Goal: Transaction & Acquisition: Obtain resource

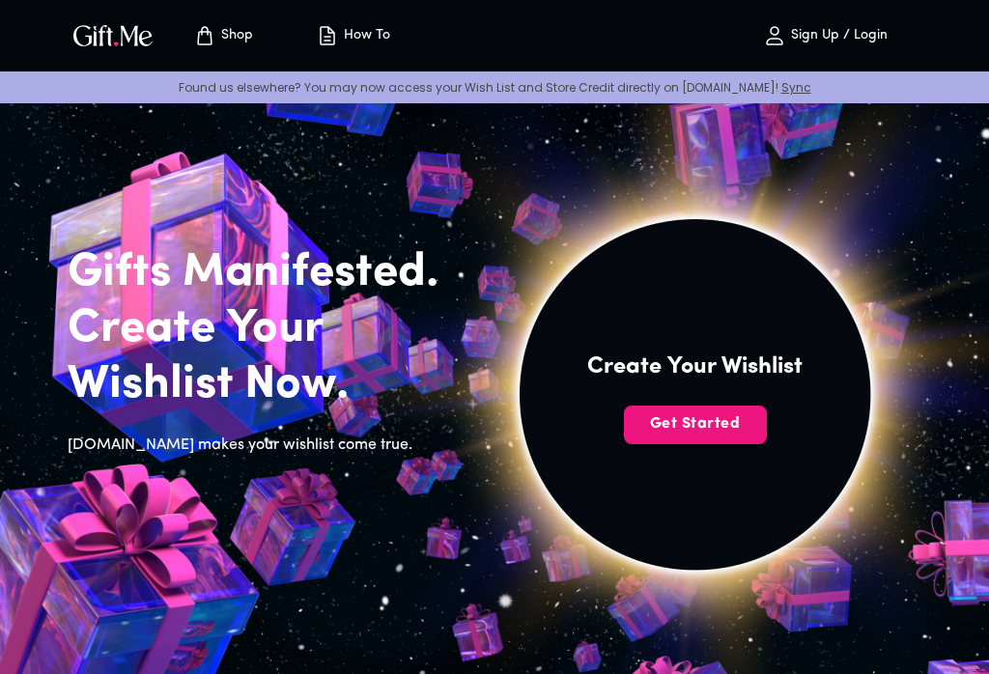
click at [725, 428] on span "Get Started" at bounding box center [695, 423] width 143 height 21
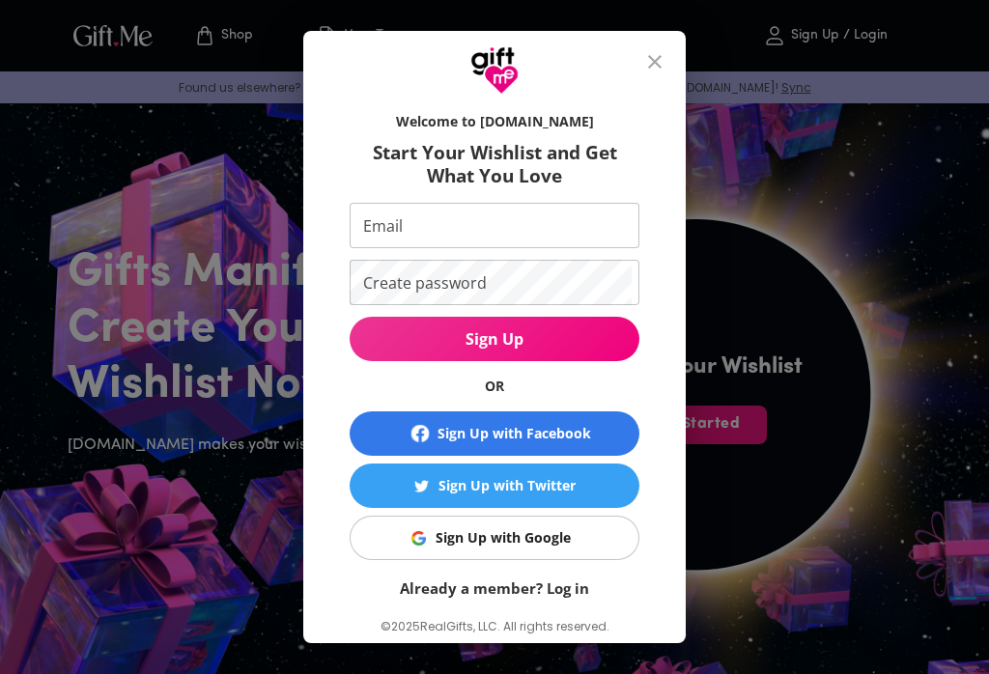
click at [543, 556] on button "Sign Up with Google" at bounding box center [495, 538] width 290 height 44
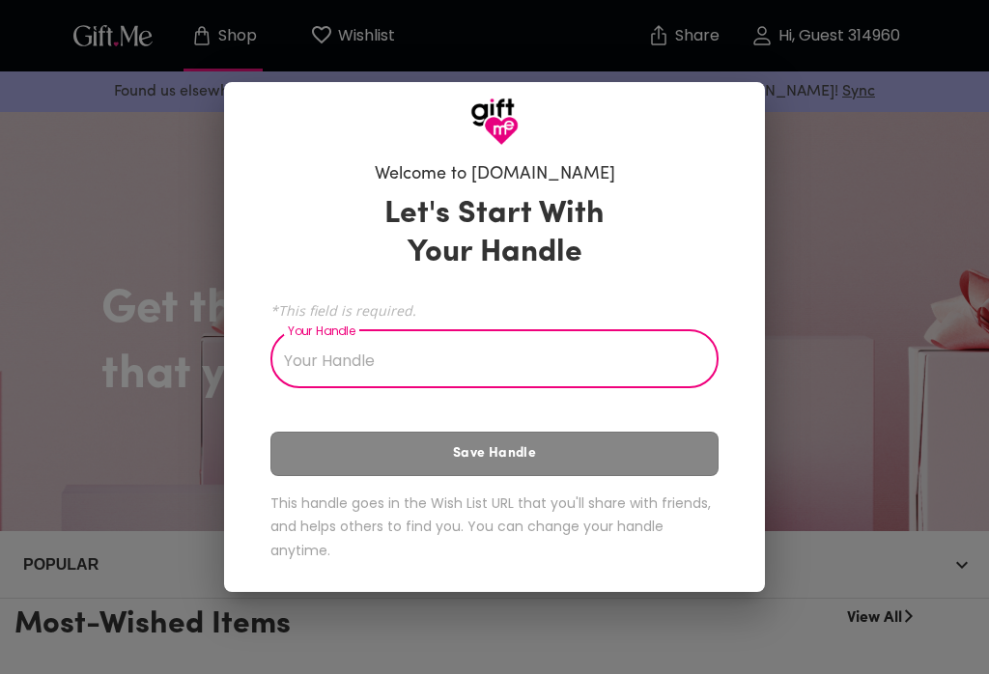
click at [407, 347] on input "Your Handle" at bounding box center [483, 361] width 427 height 54
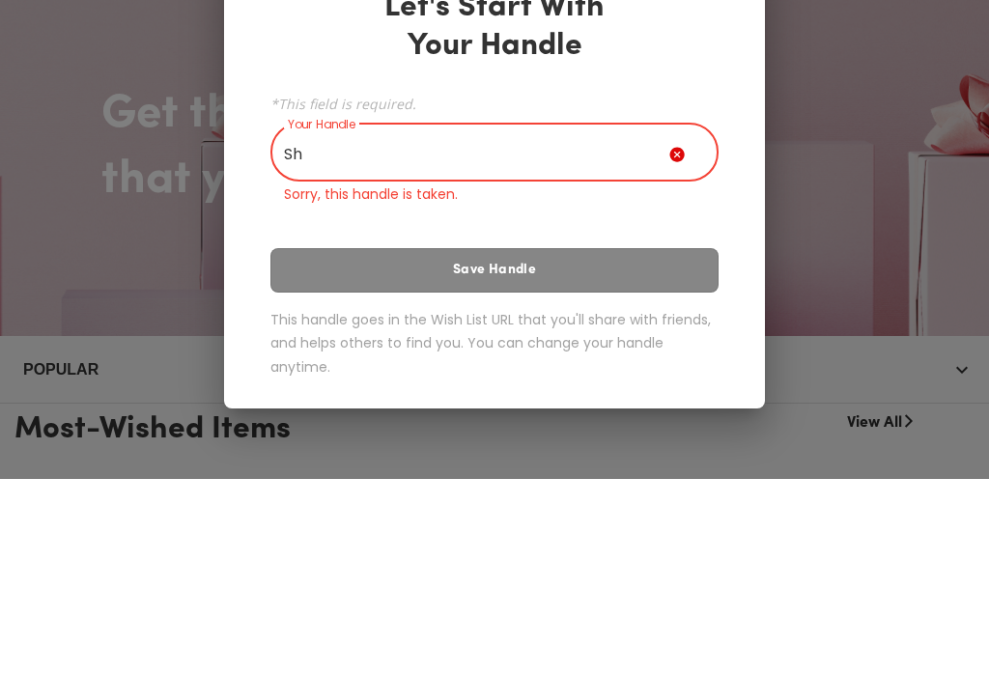
click at [526, 256] on div "Let's Start With Your Handle *This field is required. Your Handle Sh Your Handl…" at bounding box center [494, 382] width 448 height 414
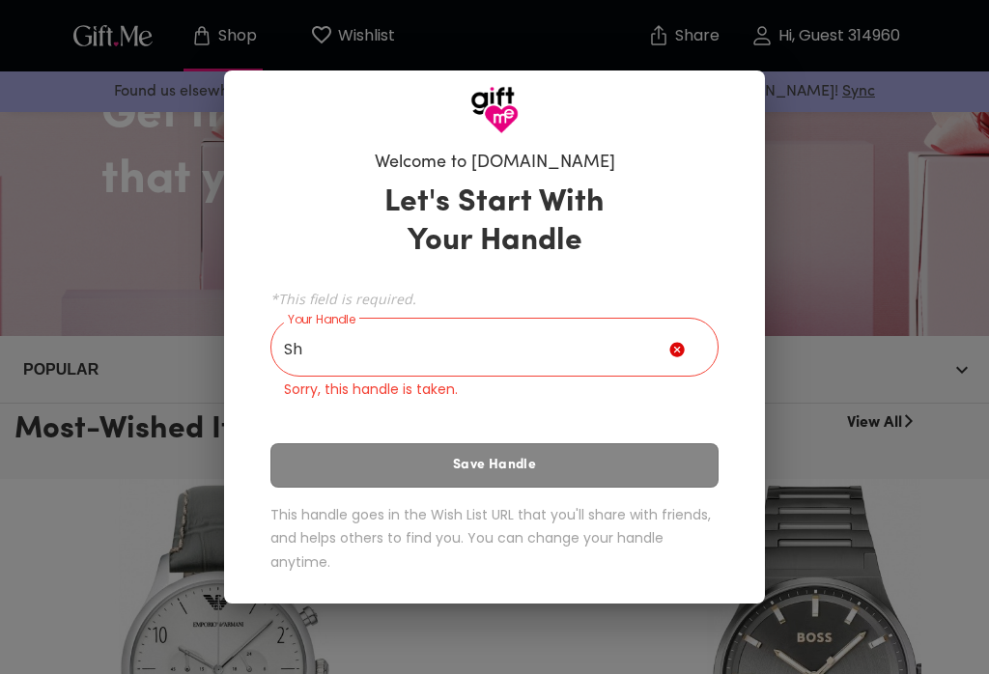
click at [487, 343] on input "Sh" at bounding box center [469, 349] width 399 height 54
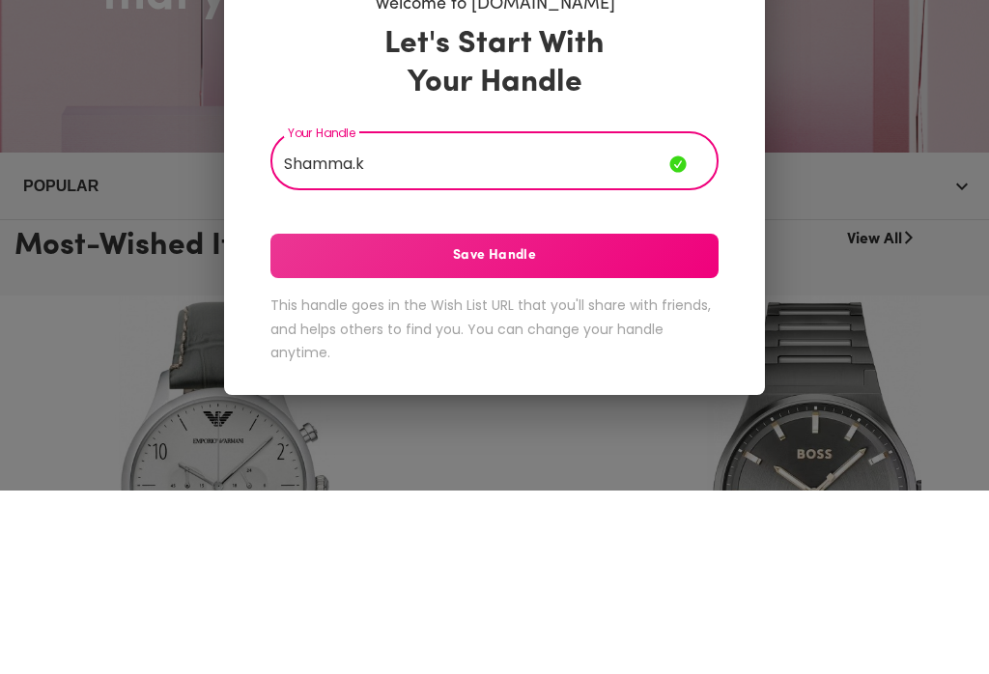
scroll to position [378, 0]
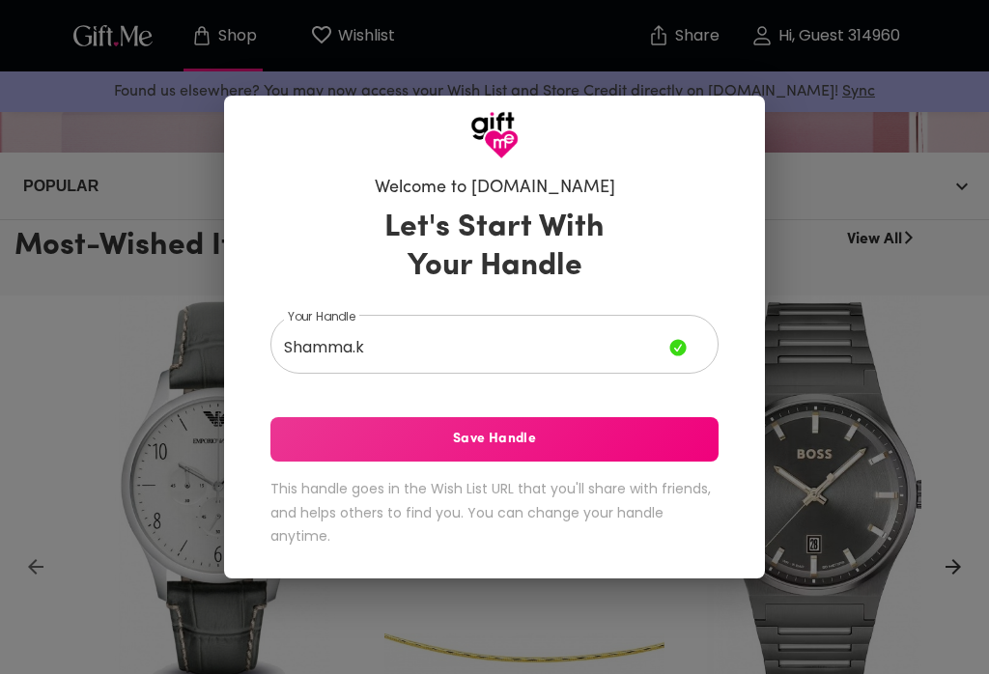
type input "Shamma.k"
click at [606, 439] on span "Save Handle" at bounding box center [494, 439] width 448 height 21
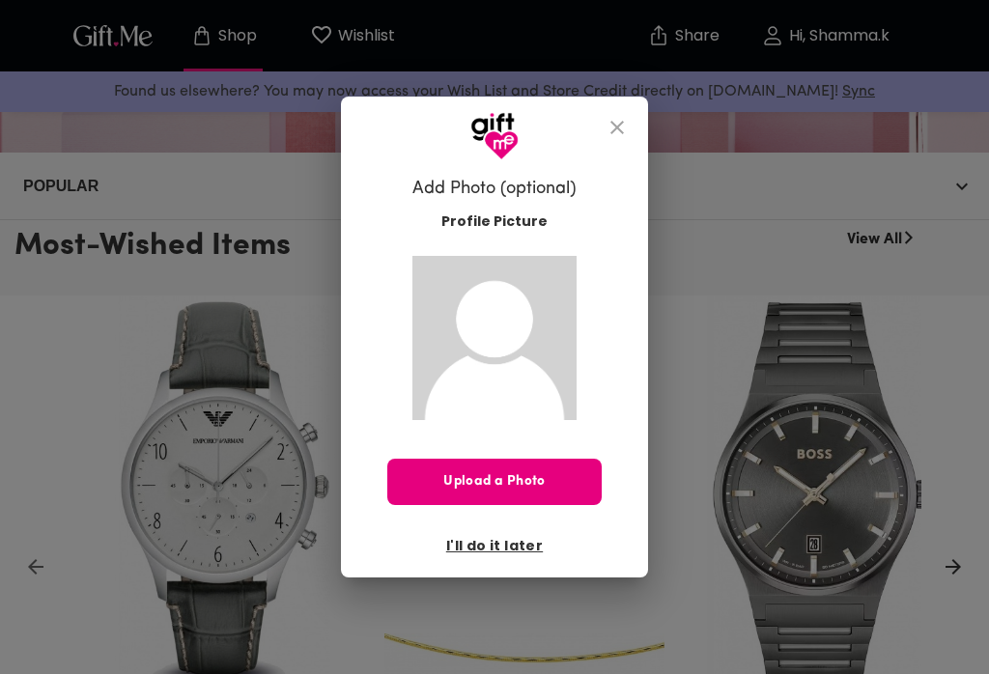
click at [489, 559] on button "I'll do it later" at bounding box center [494, 545] width 112 height 33
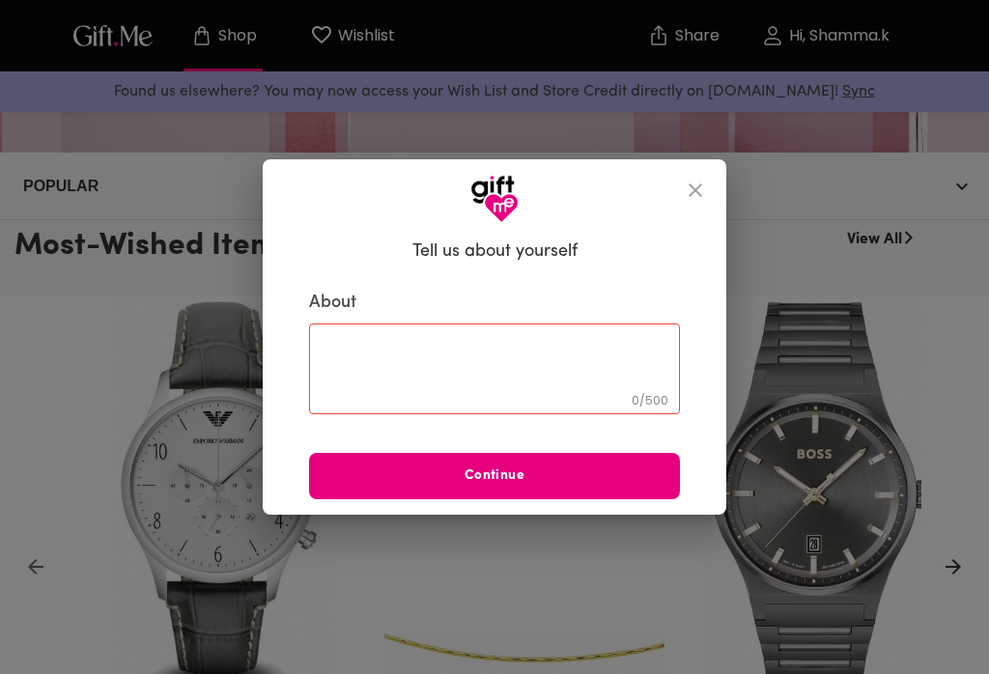
click at [706, 193] on icon "close" at bounding box center [695, 190] width 23 height 23
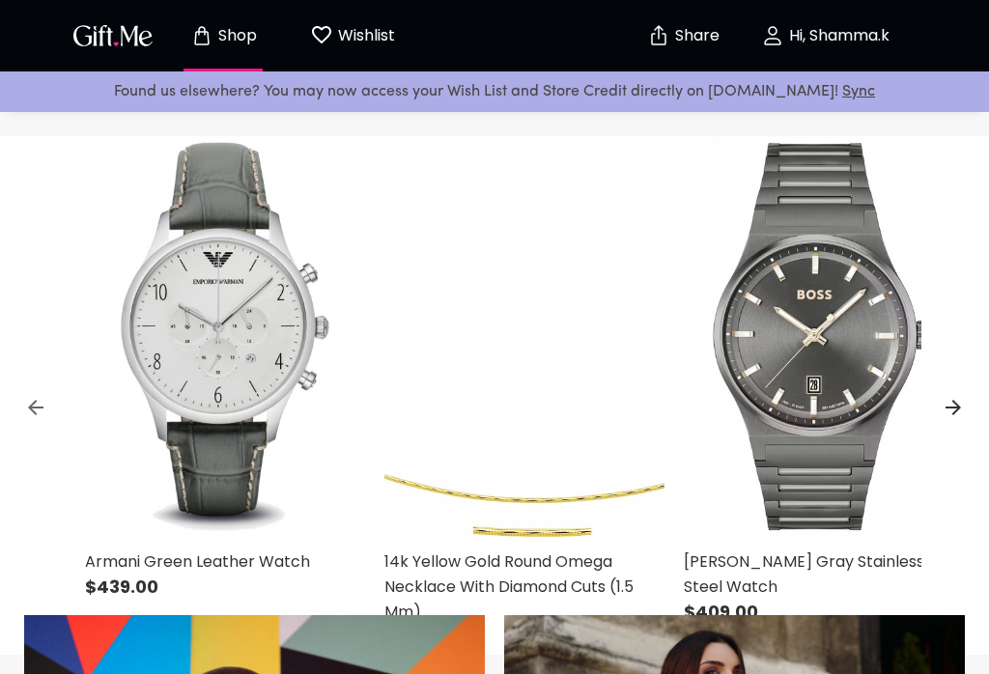
scroll to position [493, 0]
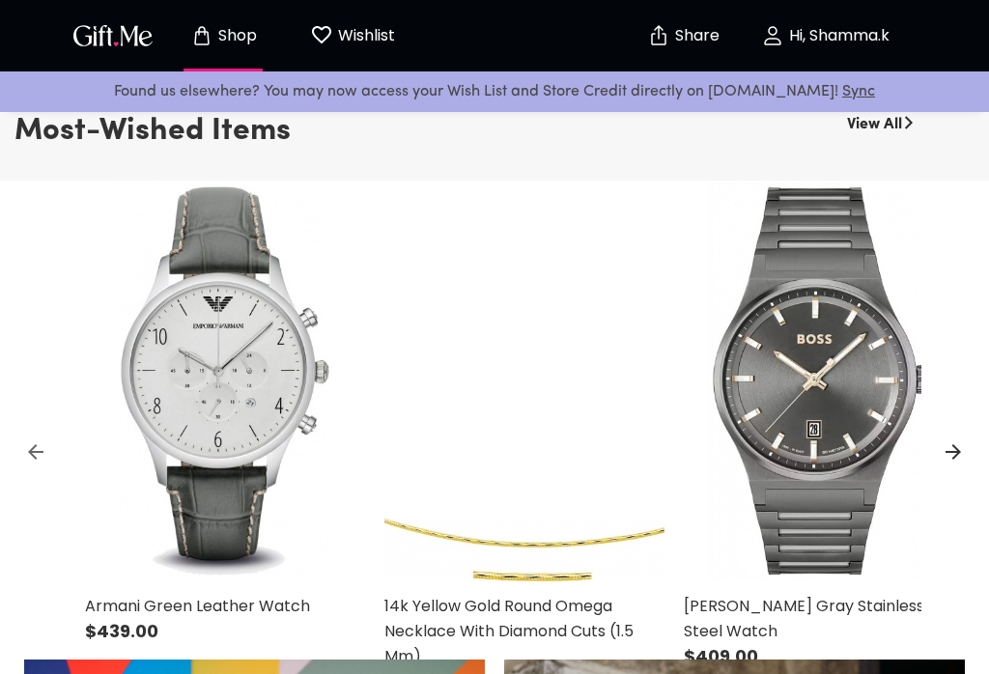
click at [955, 449] on icon at bounding box center [952, 451] width 23 height 23
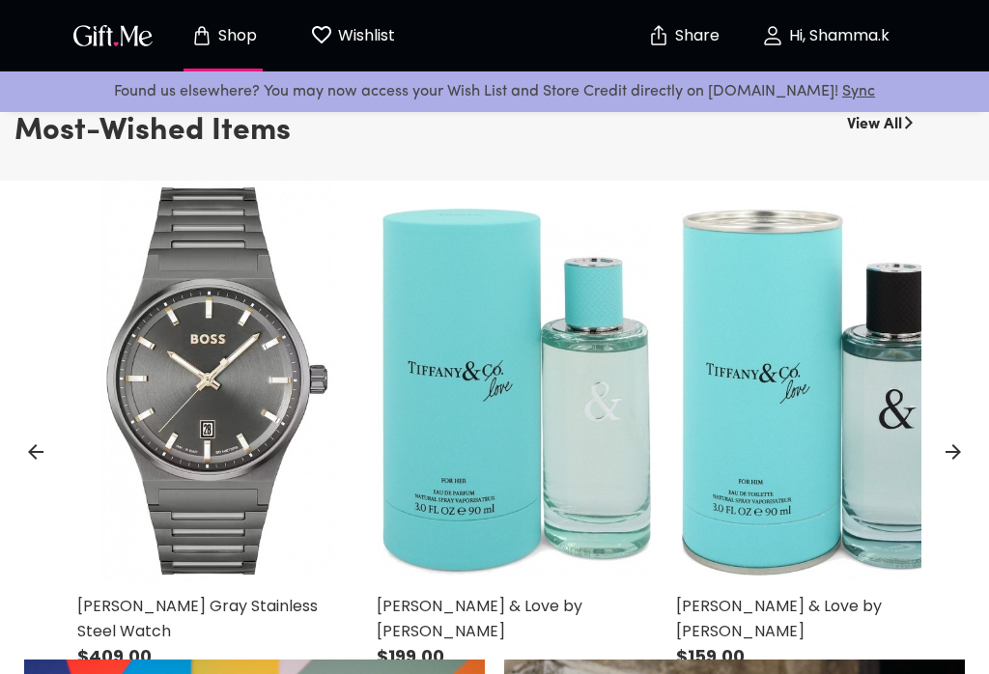
click at [952, 446] on icon at bounding box center [952, 451] width 23 height 23
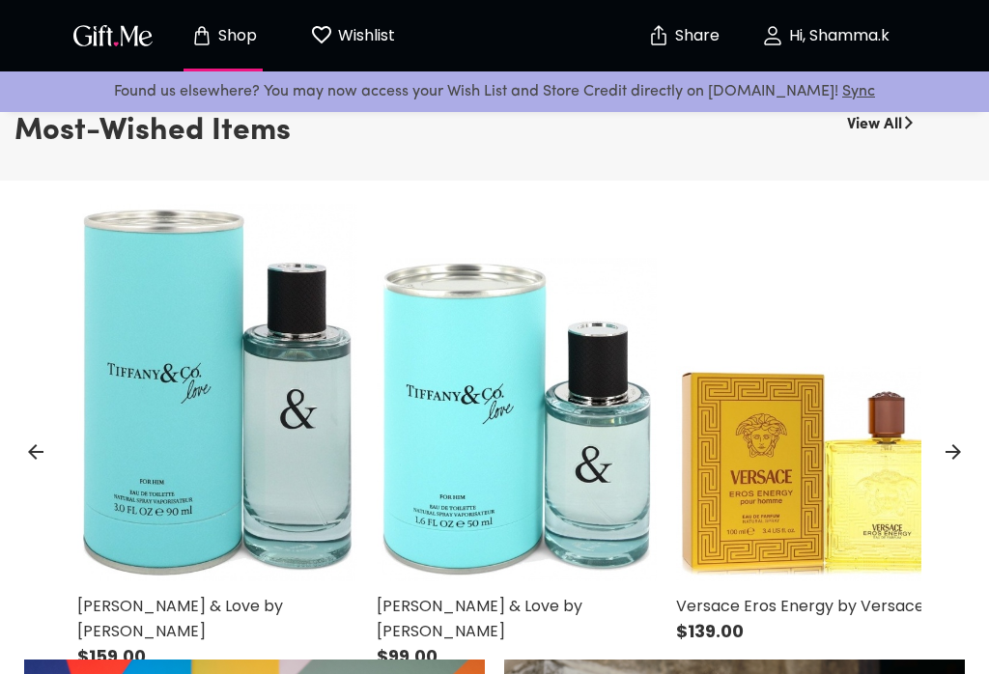
click at [942, 449] on icon at bounding box center [952, 451] width 23 height 23
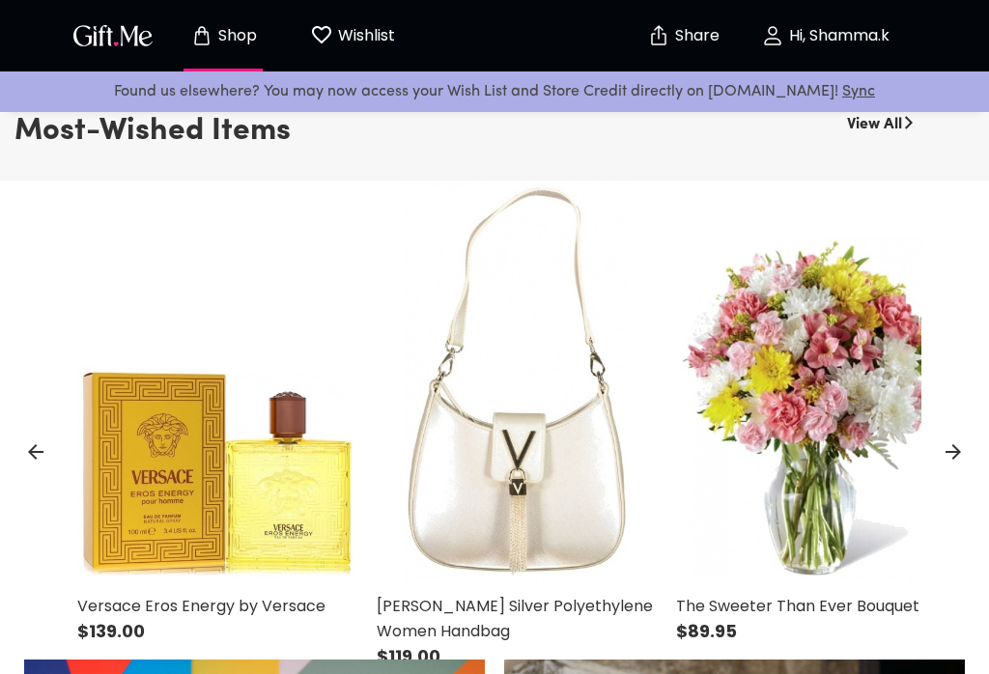
click at [945, 454] on icon at bounding box center [952, 451] width 23 height 23
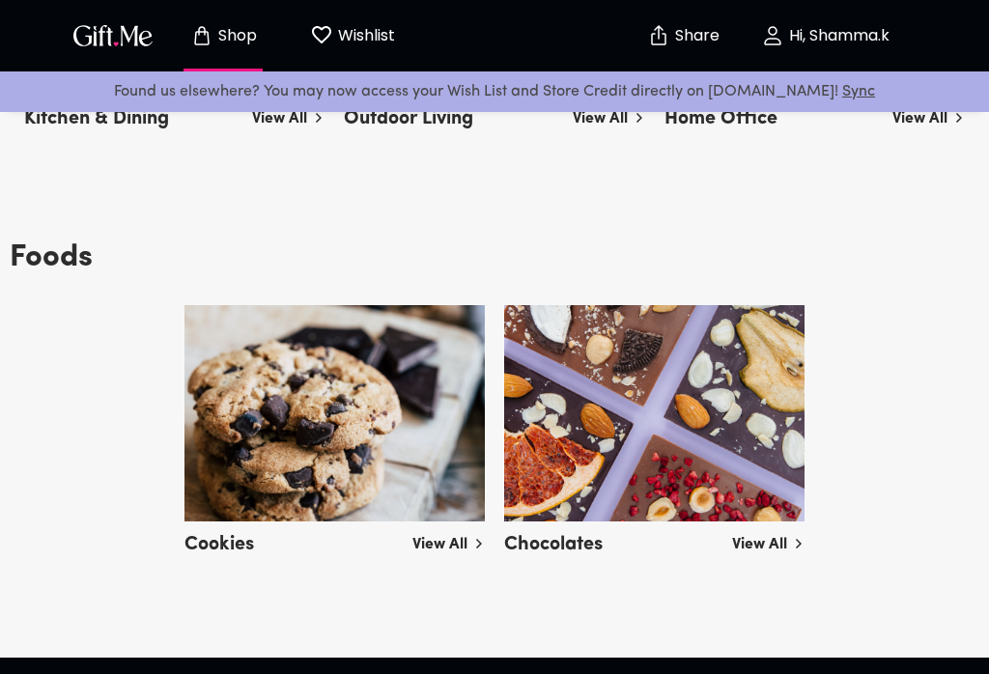
scroll to position [4362, 0]
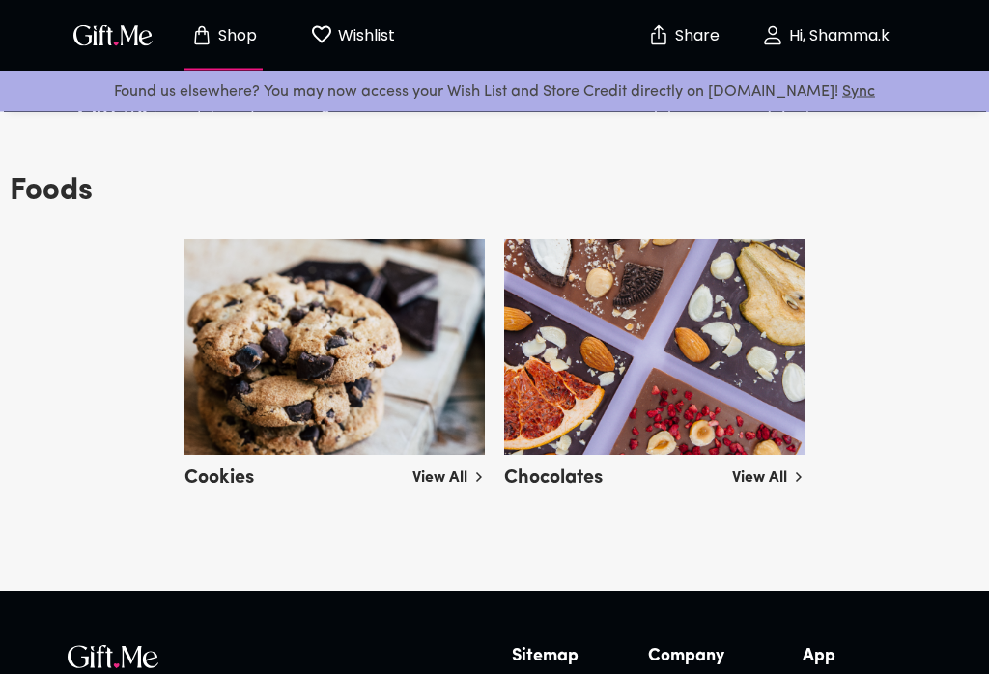
click at [425, 476] on link "View All" at bounding box center [448, 475] width 72 height 31
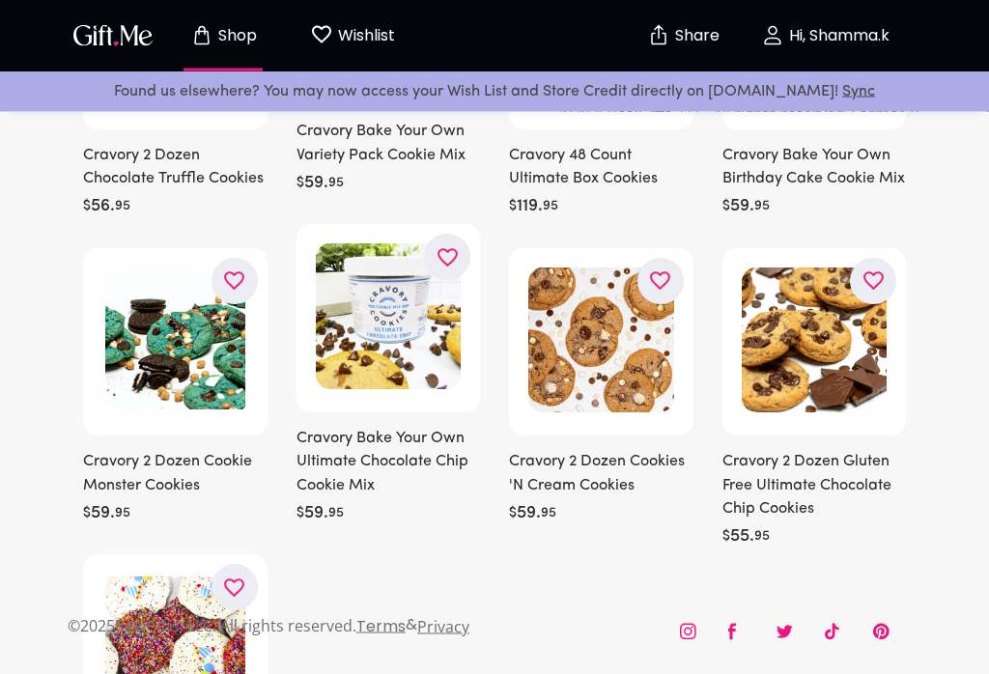
scroll to position [967, 0]
click at [849, 402] on img at bounding box center [814, 340] width 146 height 146
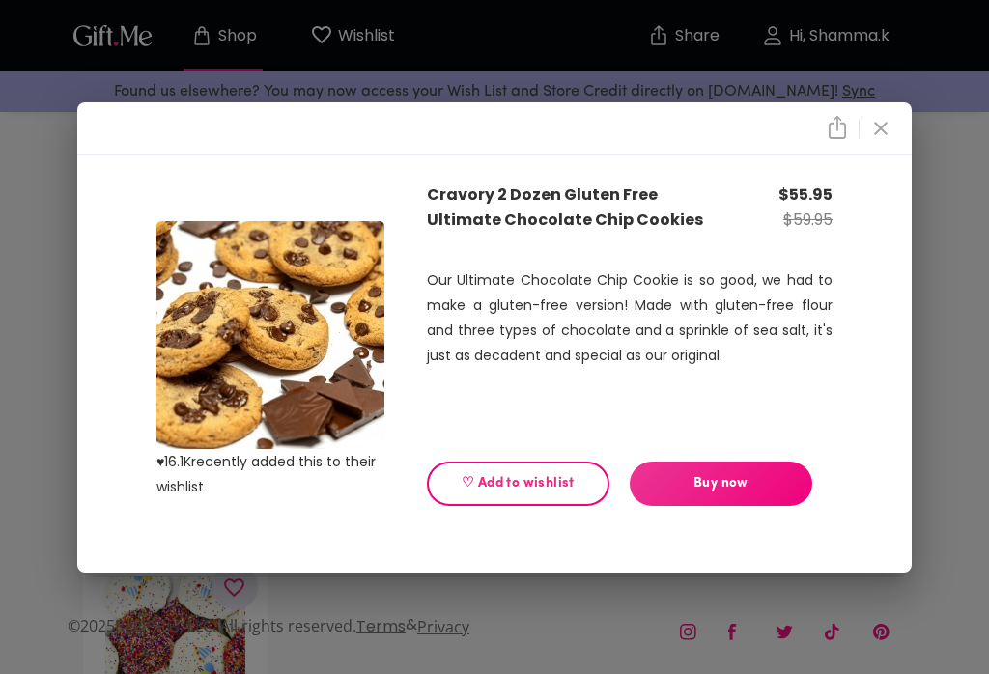
click at [560, 494] on span "♡ Add to wishlist" at bounding box center [518, 483] width 150 height 21
click at [884, 140] on icon "close" at bounding box center [880, 128] width 23 height 23
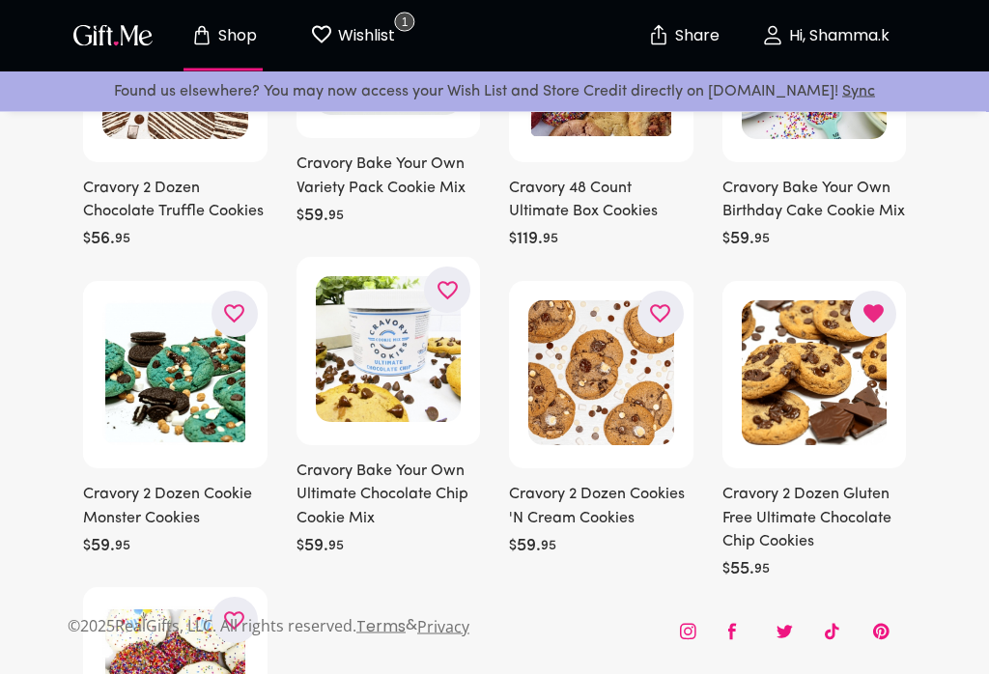
scroll to position [931, 0]
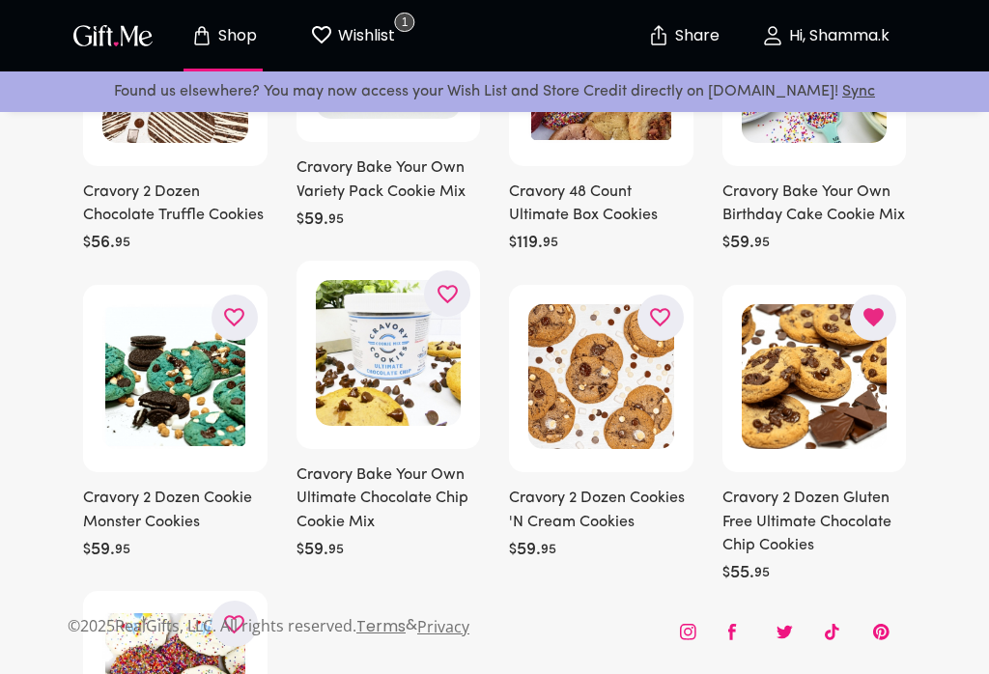
click at [709, 29] on p "Share" at bounding box center [694, 36] width 49 height 16
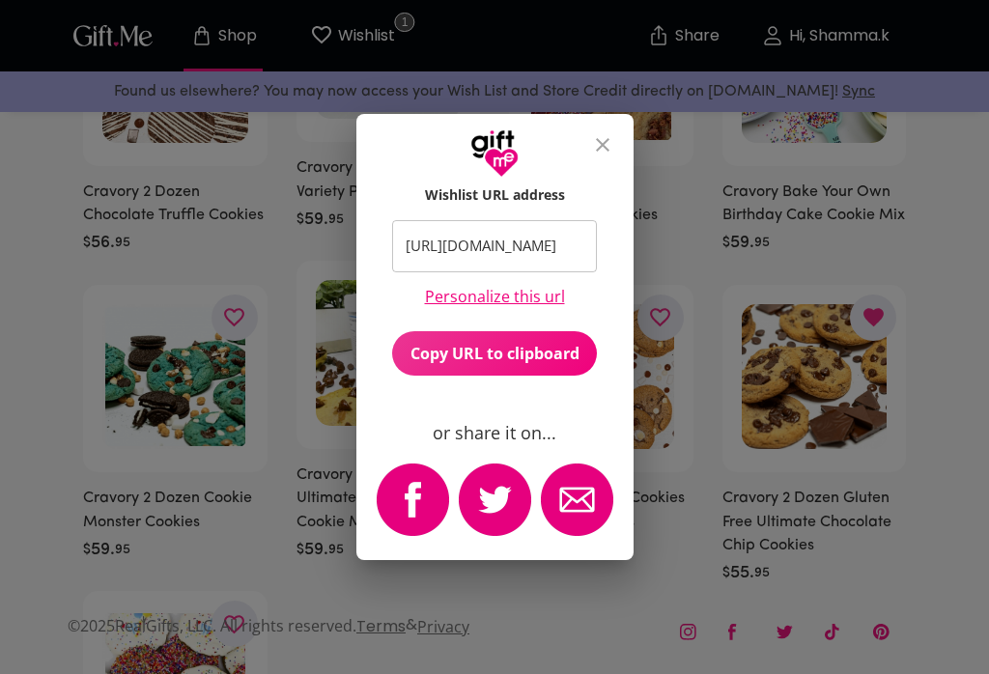
click at [545, 364] on span "Copy URL to clipboard" at bounding box center [494, 353] width 205 height 21
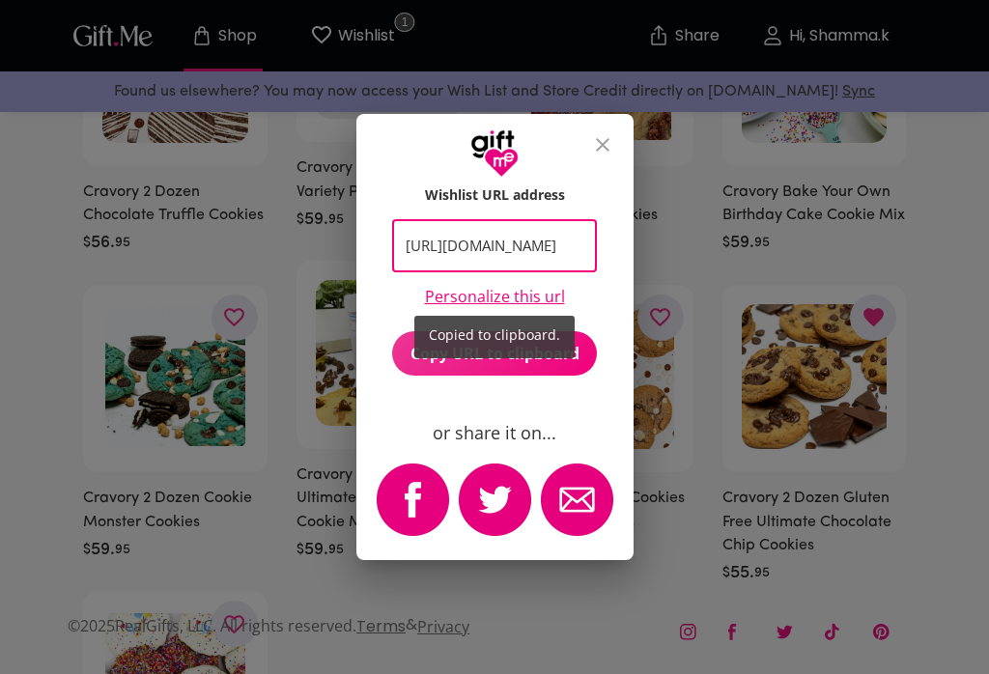
click at [611, 175] on div "Copied to clipboard." at bounding box center [494, 337] width 989 height 674
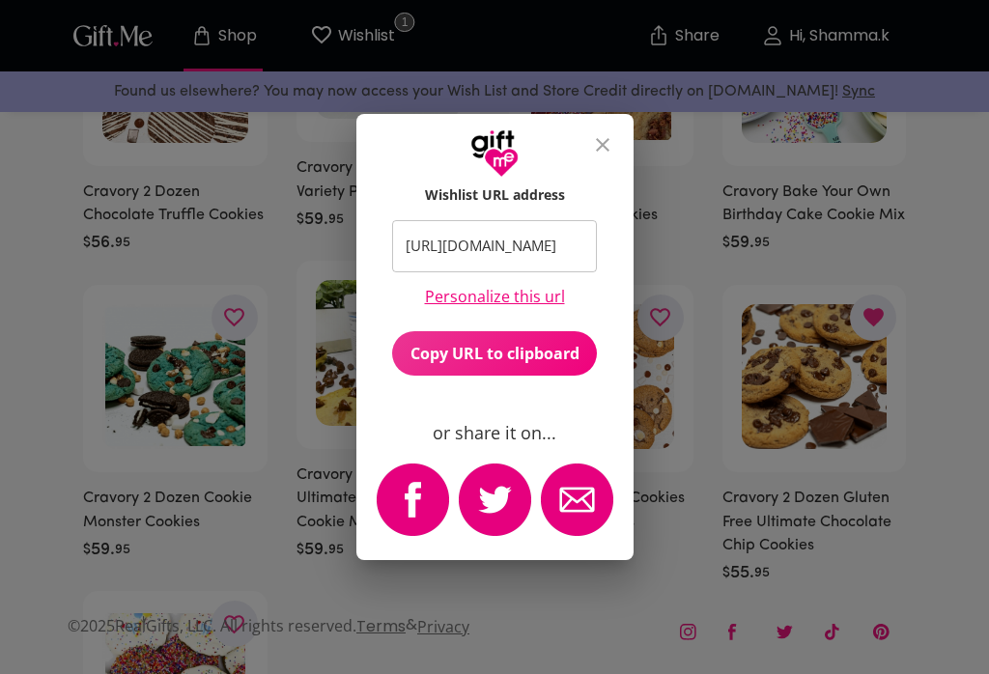
click at [598, 154] on icon "close" at bounding box center [602, 144] width 23 height 23
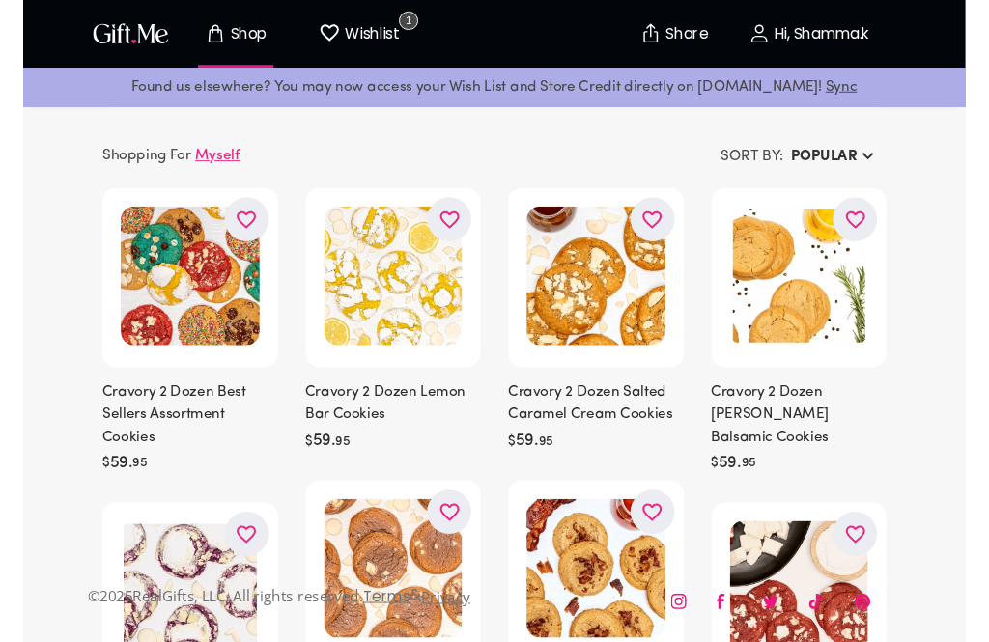
scroll to position [0, 0]
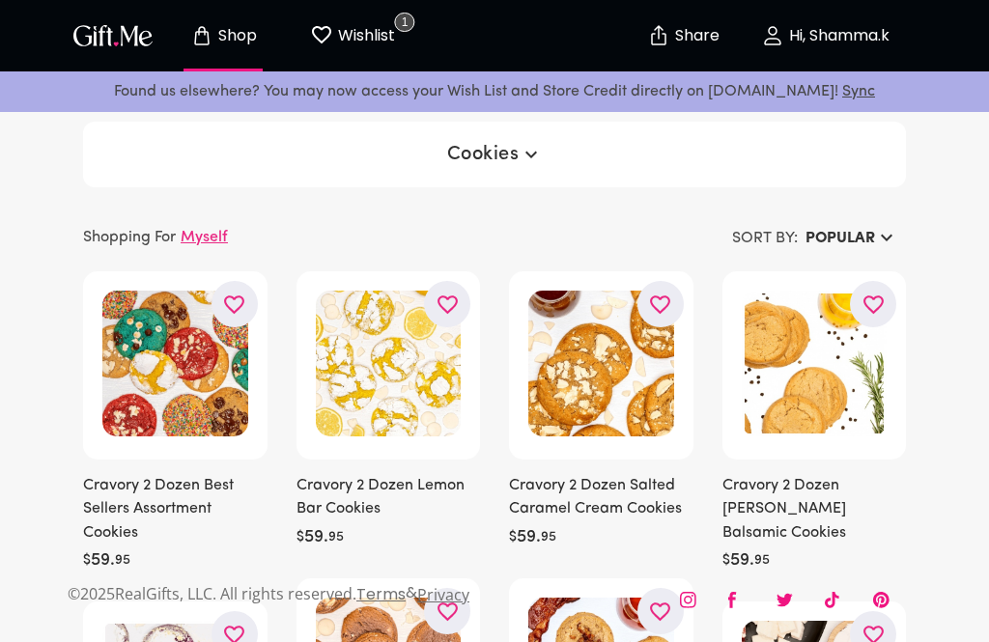
click at [810, 39] on p "Hi, Shamma.k" at bounding box center [836, 36] width 105 height 16
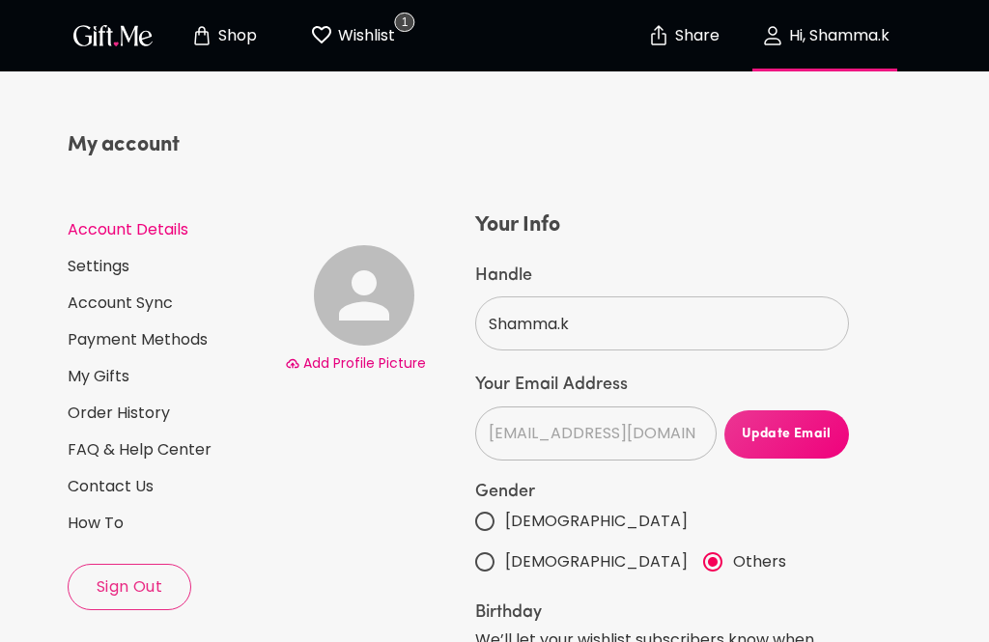
select select "US"
click at [131, 585] on span "Sign Out" at bounding box center [130, 586] width 122 height 21
